Goal: Book appointment/travel/reservation

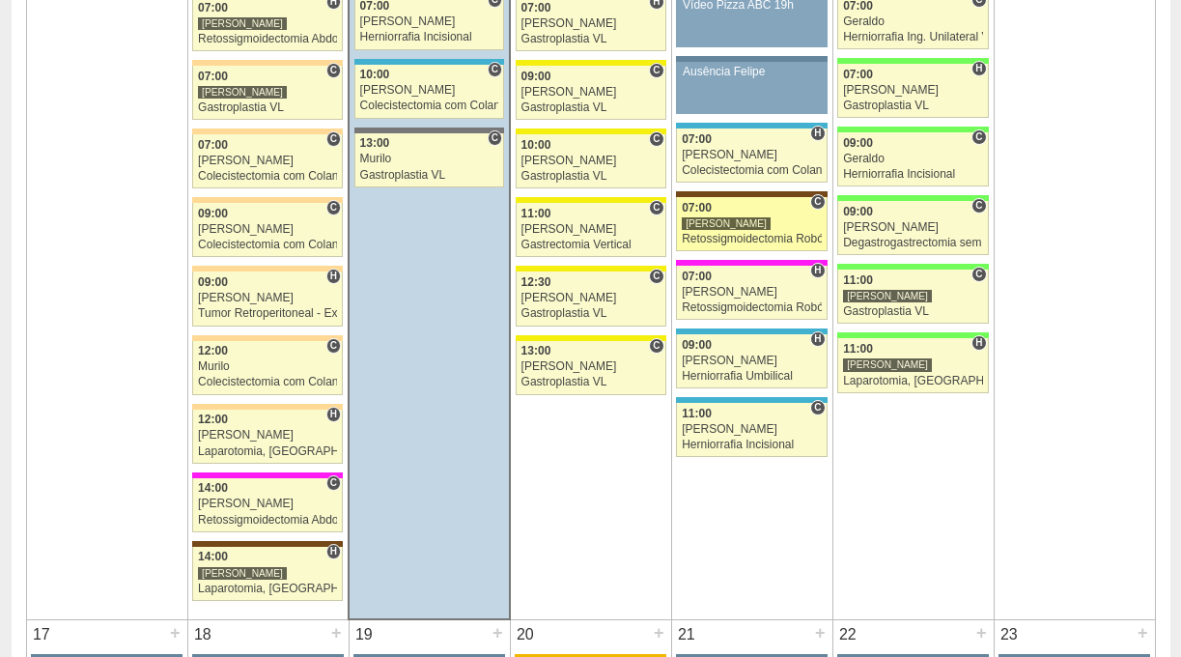
scroll to position [2458, 0]
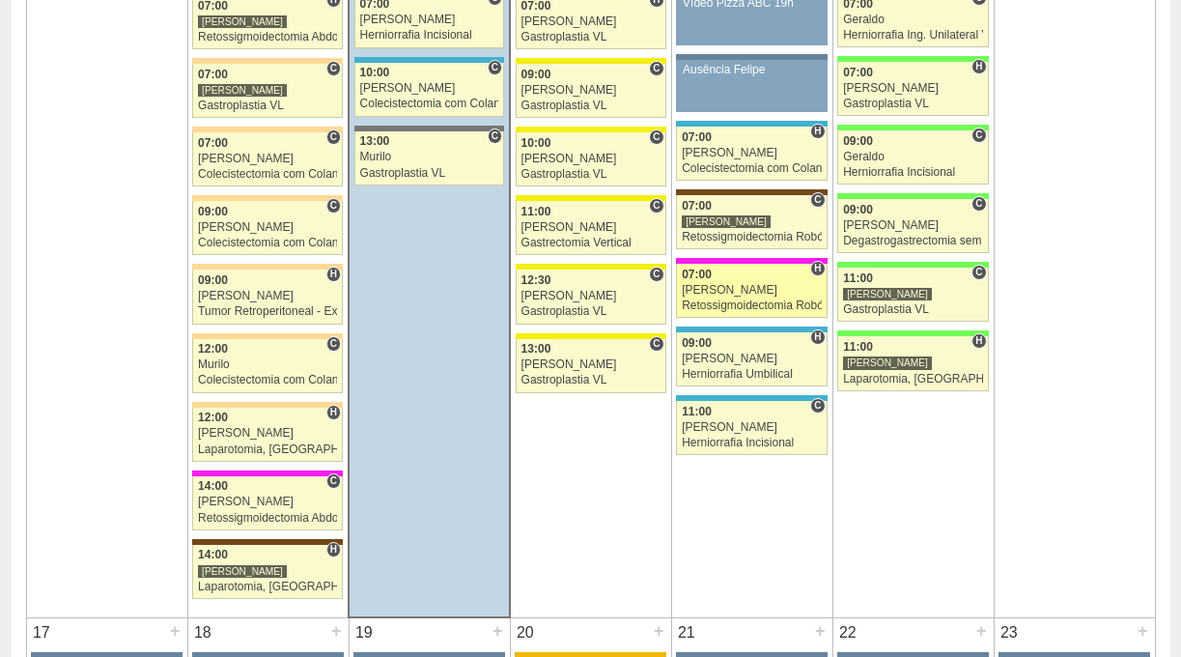
click at [782, 317] on link "87986 Vincit H 07:00 Renato Barretto Retossigmoidectomia Robótica Hospital Pro …" at bounding box center [751, 291] width 151 height 54
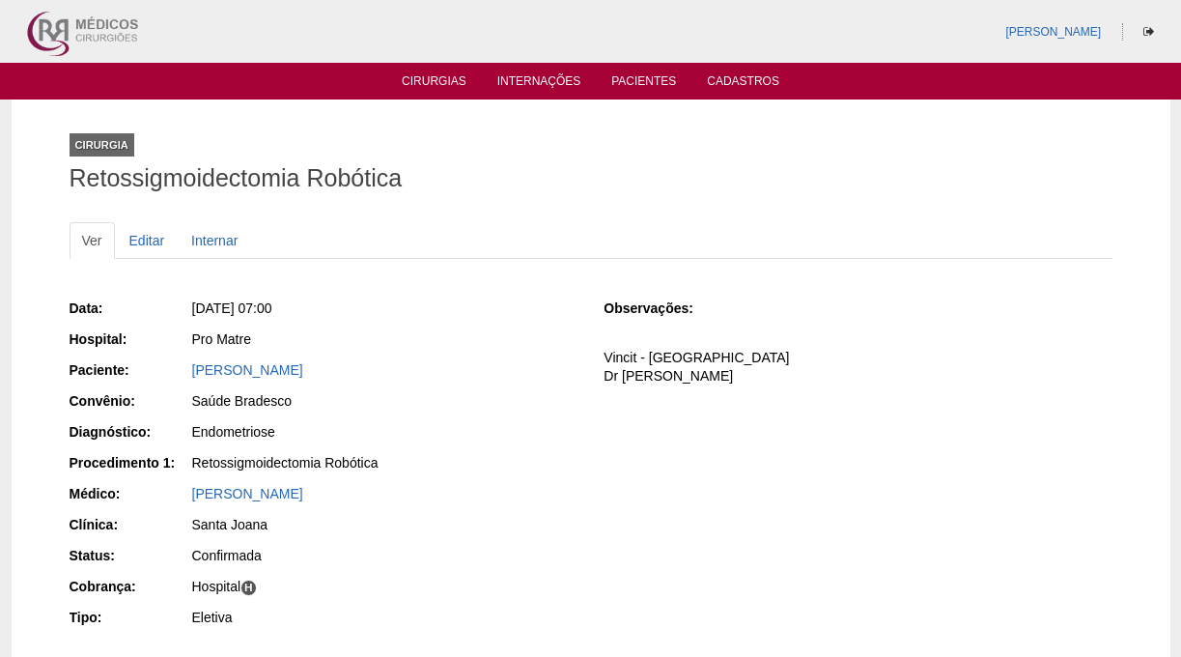
click at [903, 504] on div "Data: [DATE] 07:00 Hospital: Pro Matre Paciente: [PERSON_NAME] Convênio: Saúde …" at bounding box center [591, 465] width 1043 height 347
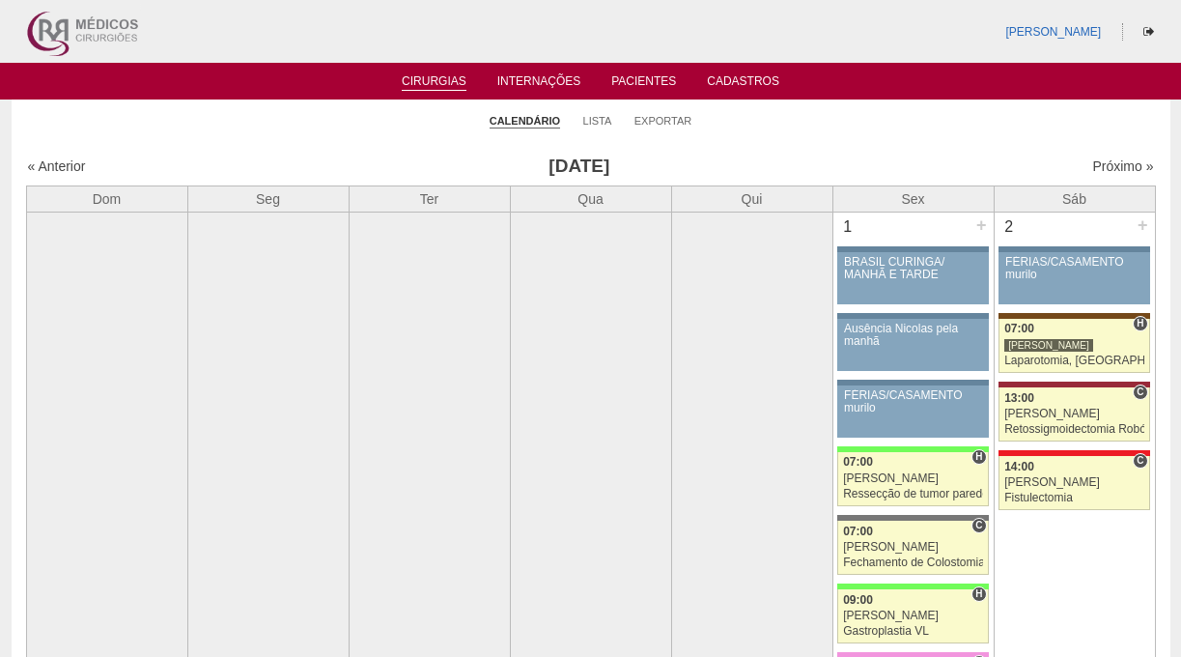
scroll to position [2458, 0]
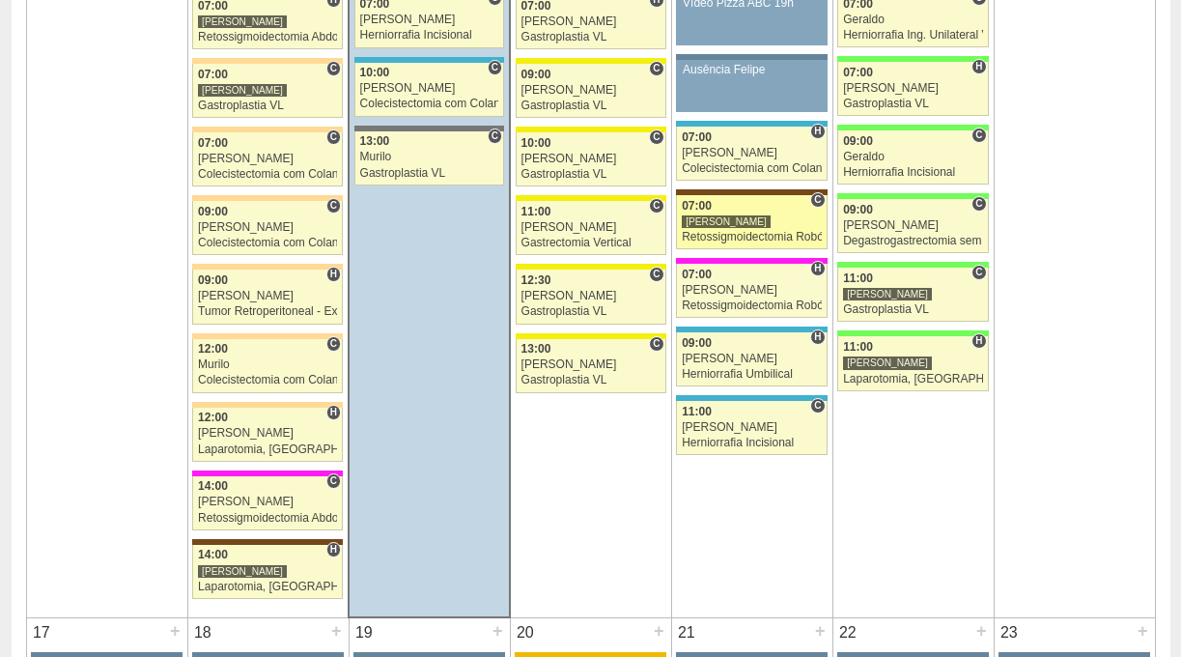
click at [735, 236] on div "Retossigmoidectomia Robótica" at bounding box center [752, 237] width 140 height 13
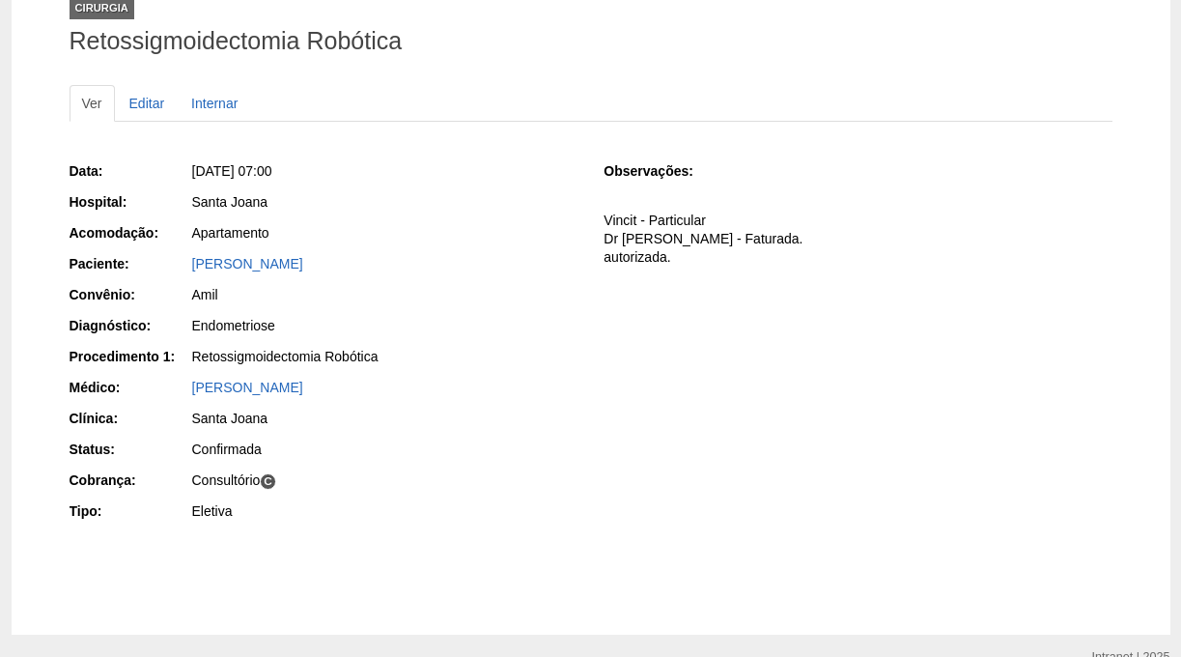
scroll to position [134, 0]
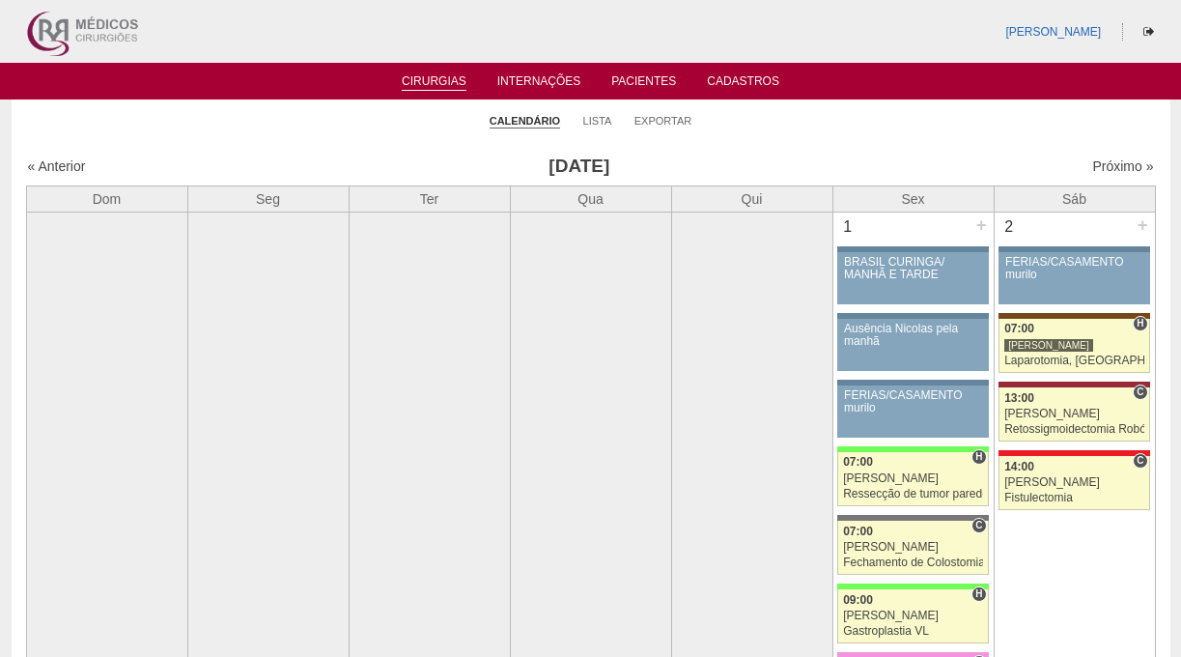
scroll to position [2458, 0]
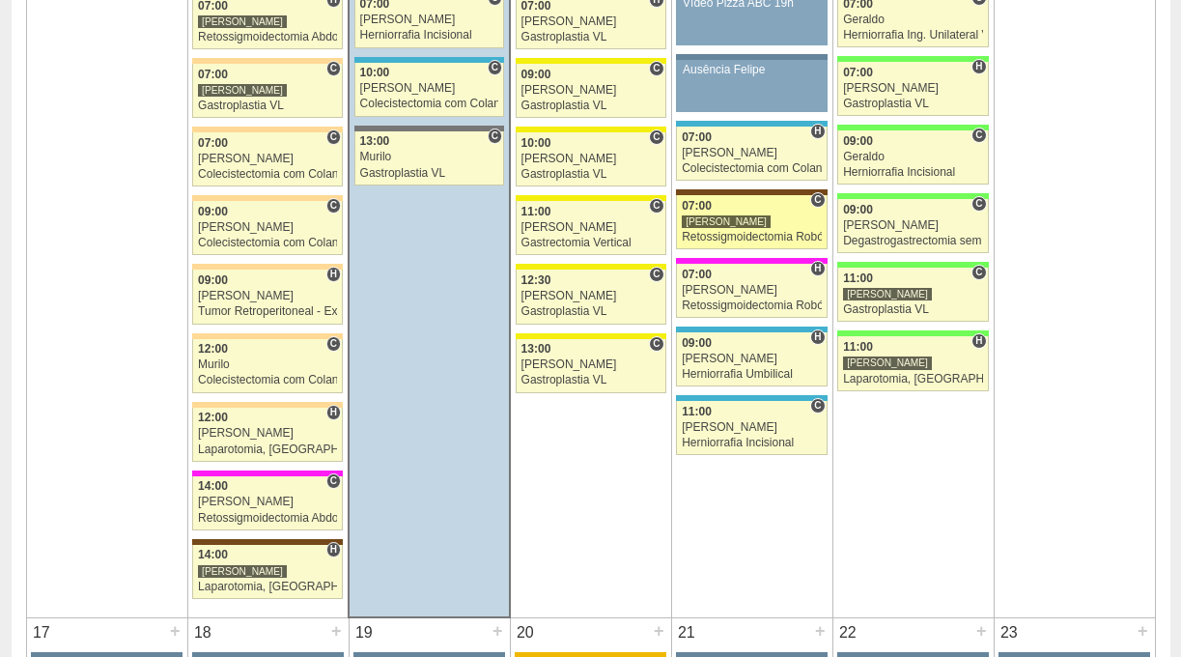
click at [728, 205] on div "07:00" at bounding box center [752, 206] width 140 height 13
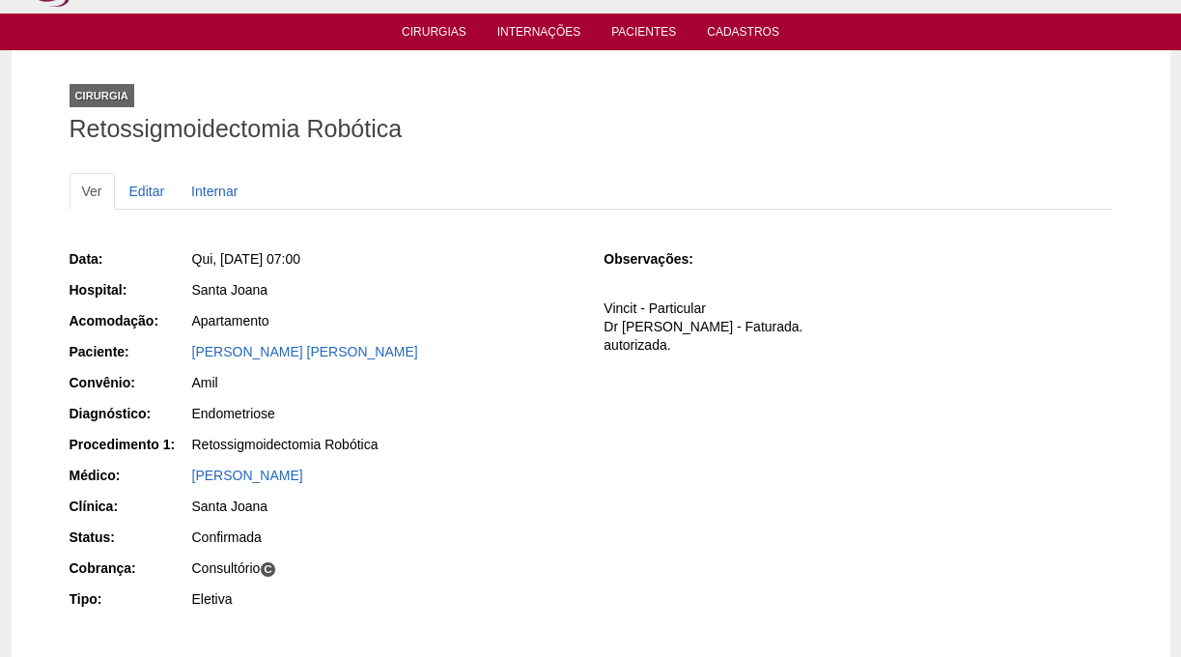
scroll to position [55, 0]
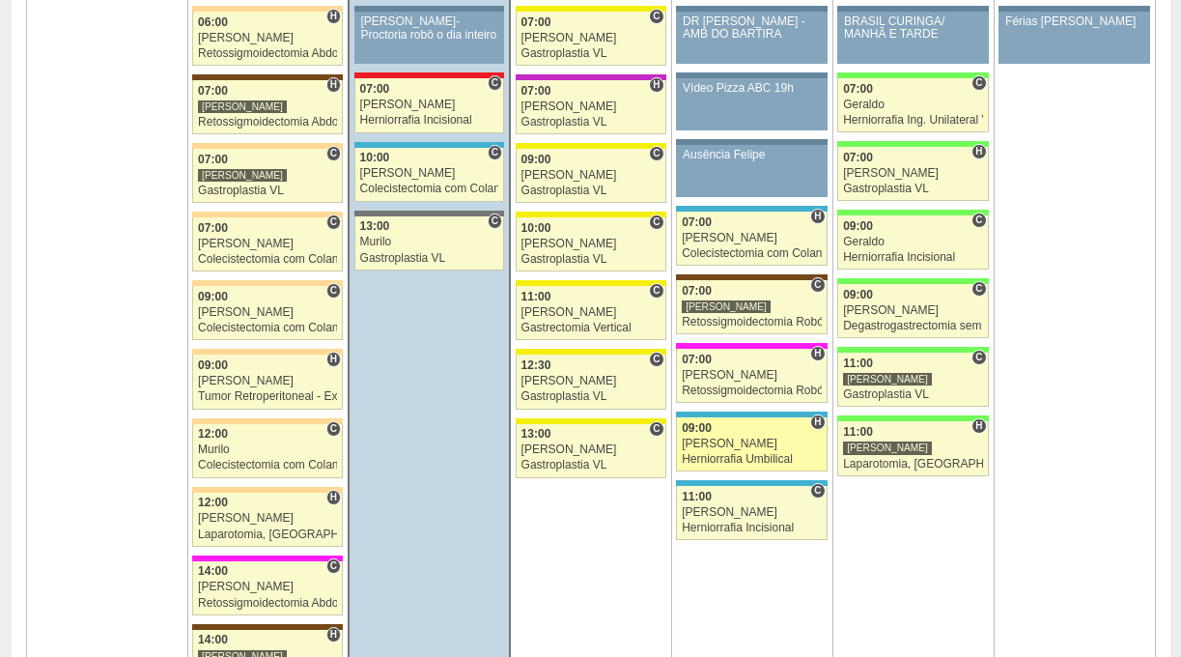
scroll to position [2396, 0]
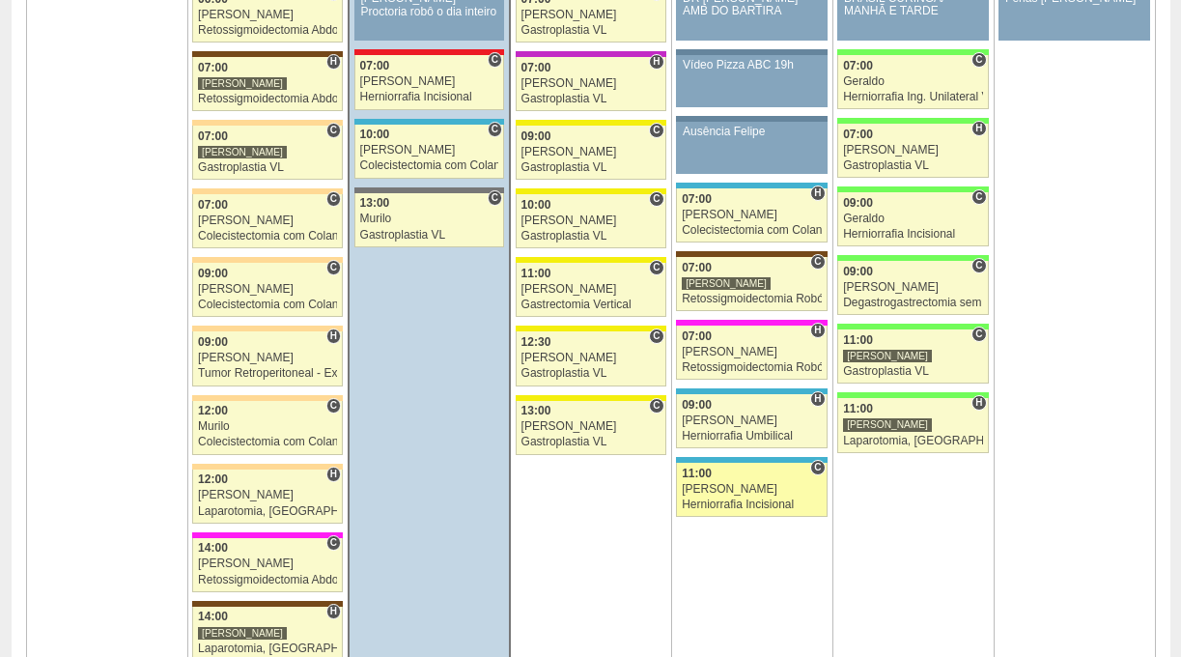
click at [731, 502] on div "Herniorrafia Incisional" at bounding box center [752, 504] width 140 height 13
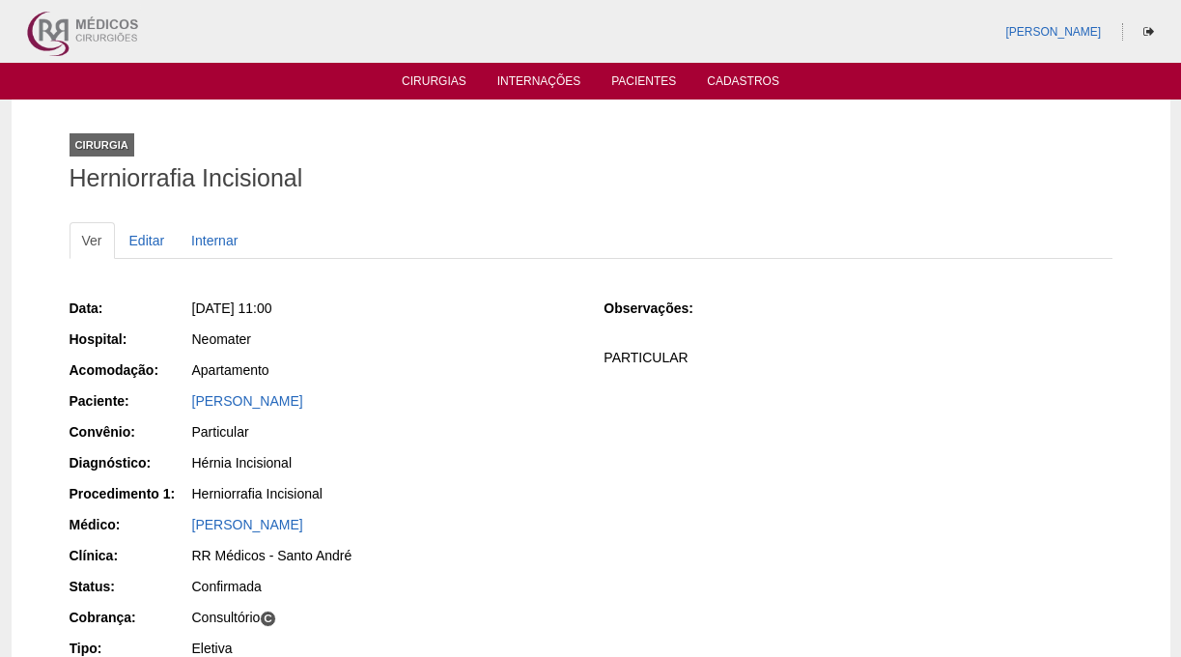
click at [731, 502] on div "Data: [DATE] 11:00 Hospital: Neomater Acomodação: Apartamento Paciente: Solange…" at bounding box center [591, 481] width 1043 height 378
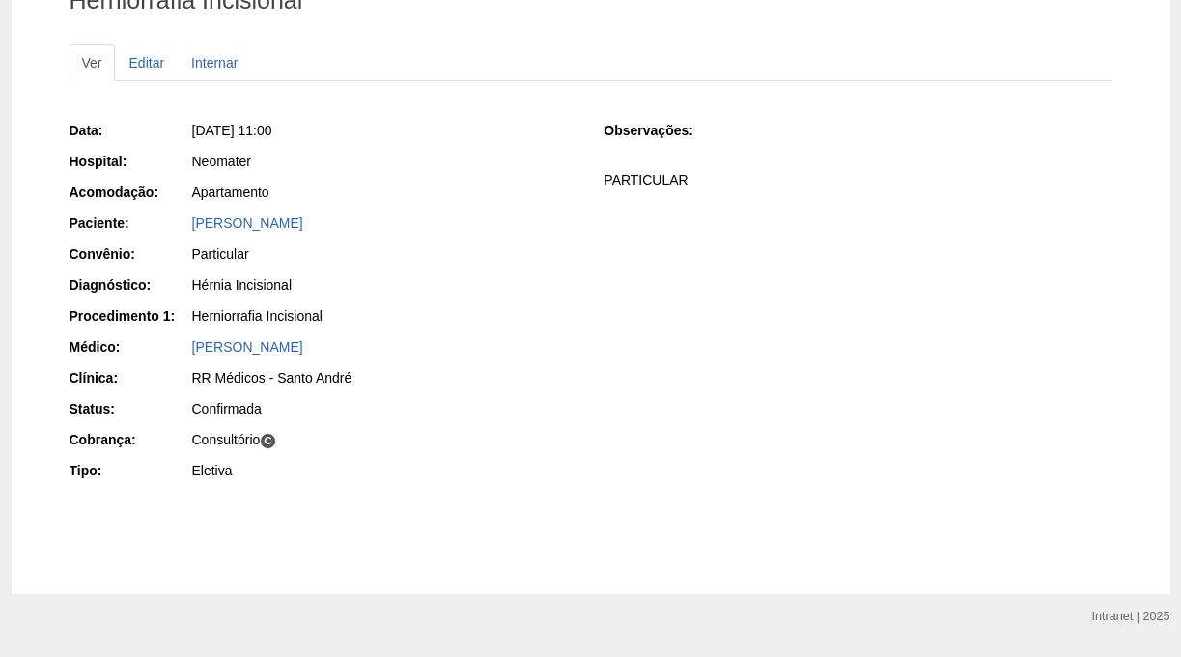
scroll to position [180, 0]
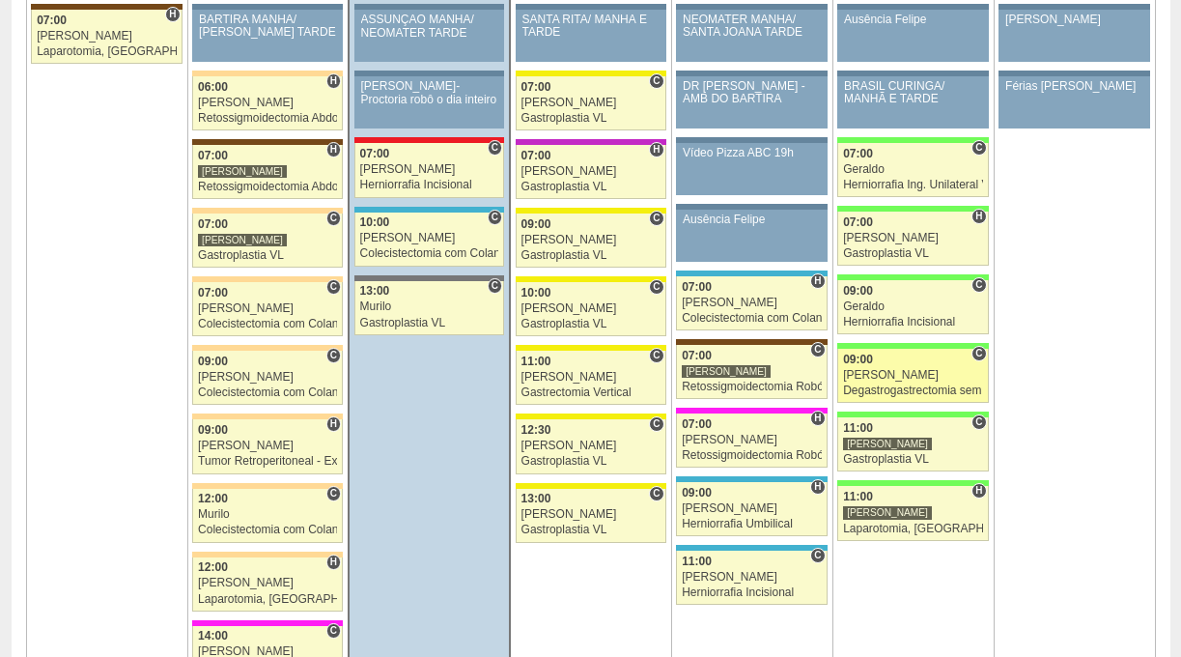
scroll to position [2311, 0]
